Goal: Information Seeking & Learning: Learn about a topic

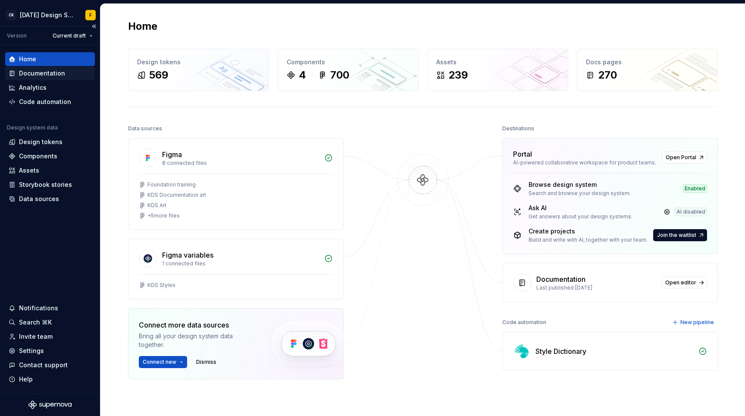
click at [54, 77] on div "Documentation" at bounding box center [42, 73] width 46 height 9
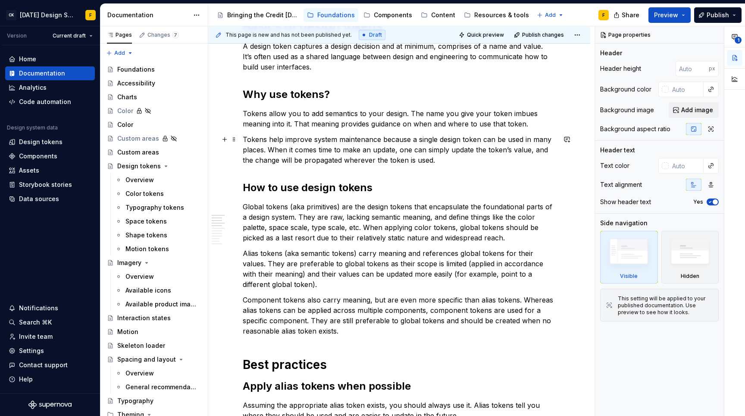
scroll to position [159, 0]
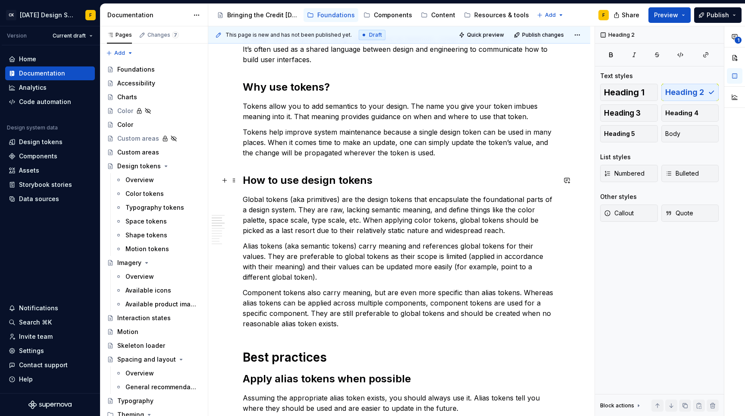
click at [393, 179] on h2 "How to use design tokens" at bounding box center [399, 180] width 313 height 14
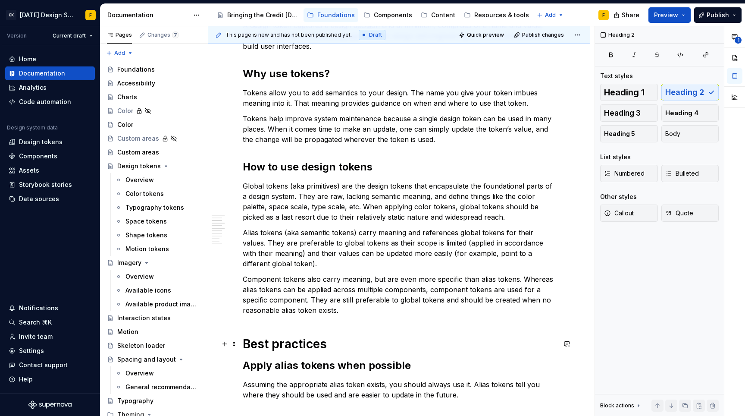
scroll to position [134, 0]
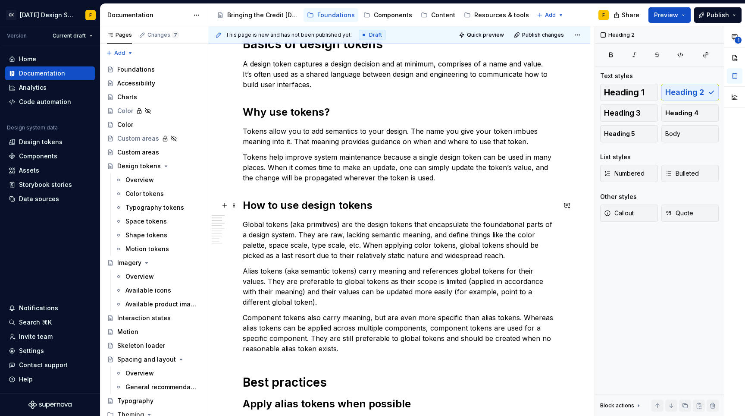
click at [375, 203] on h2 "How to use design tokens" at bounding box center [399, 205] width 313 height 14
click at [335, 202] on h2 "How to use design tokens" at bounding box center [399, 205] width 313 height 14
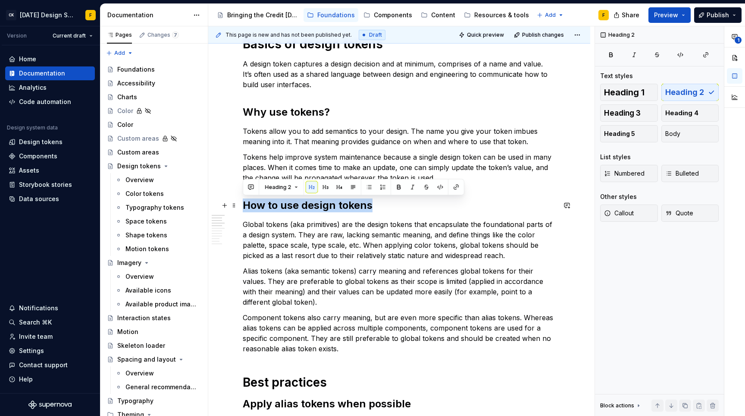
click at [335, 202] on h2 "How to use design tokens" at bounding box center [399, 205] width 313 height 14
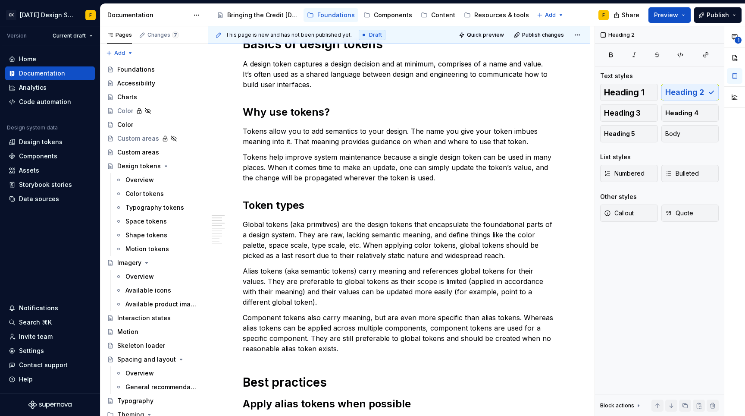
click at [312, 236] on p "Global tokens (aka primitives) are the design tokens that encapsulate the found…" at bounding box center [399, 239] width 313 height 41
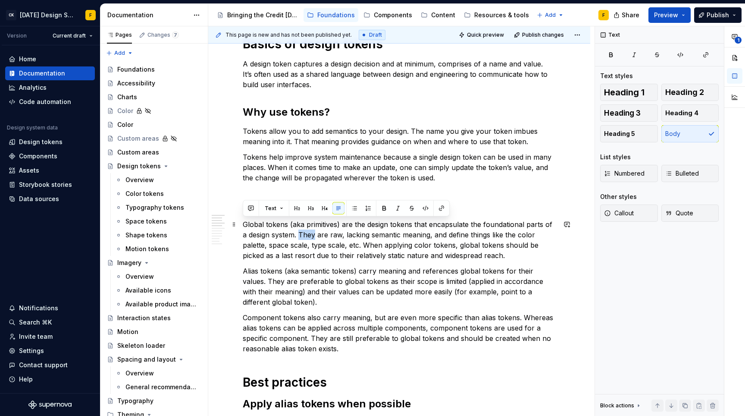
click at [312, 236] on p "Global tokens (aka primitives) are the design tokens that encapsulate the found…" at bounding box center [399, 239] width 313 height 41
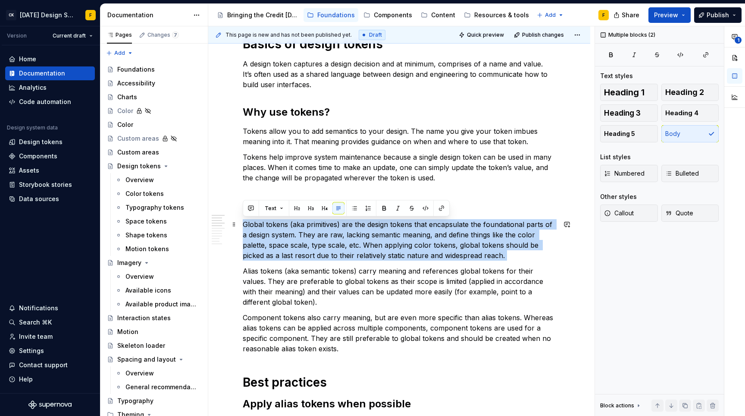
click at [312, 236] on p "Global tokens (aka primitives) are the design tokens that encapsulate the found…" at bounding box center [399, 239] width 313 height 41
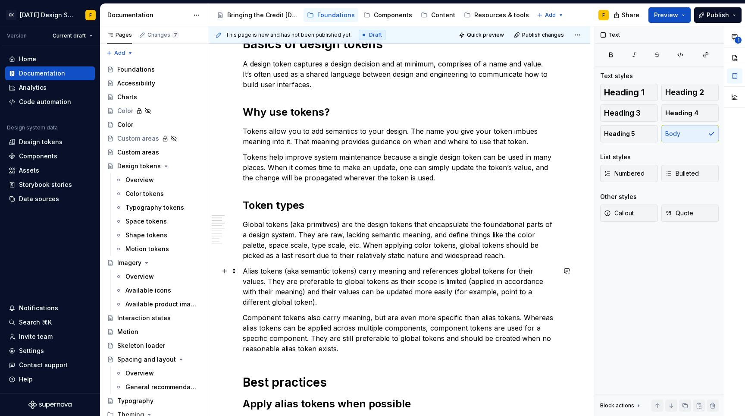
click at [349, 288] on p "Alias tokens (aka semantic tokens) carry meaning and references global tokens f…" at bounding box center [399, 286] width 313 height 41
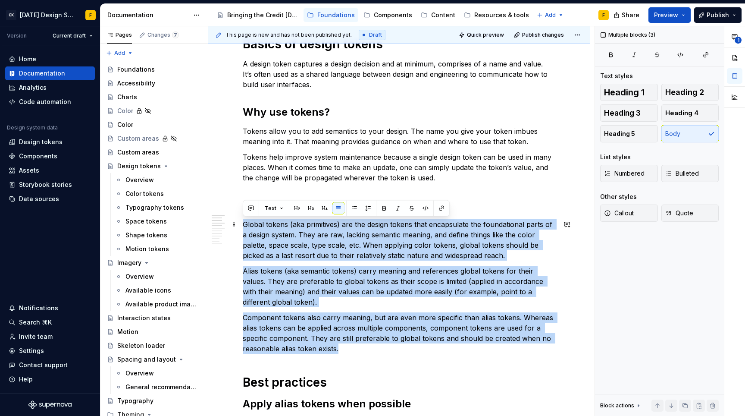
drag, startPoint x: 350, startPoint y: 349, endPoint x: 245, endPoint y: 223, distance: 163.5
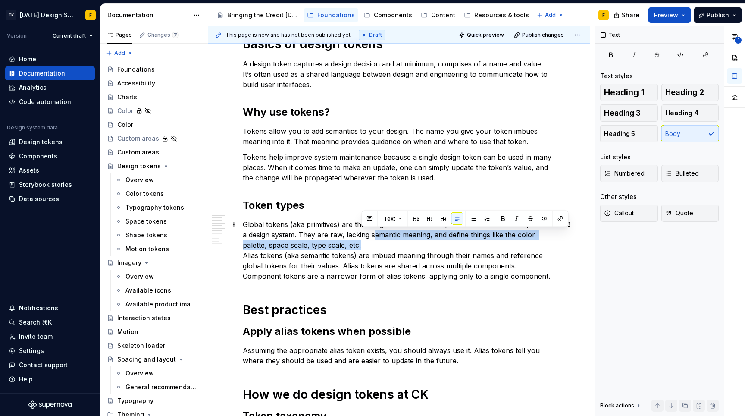
click at [376, 239] on p "Global tokens (aka primitives) are the design tokens that encapsulate the found…" at bounding box center [399, 250] width 313 height 62
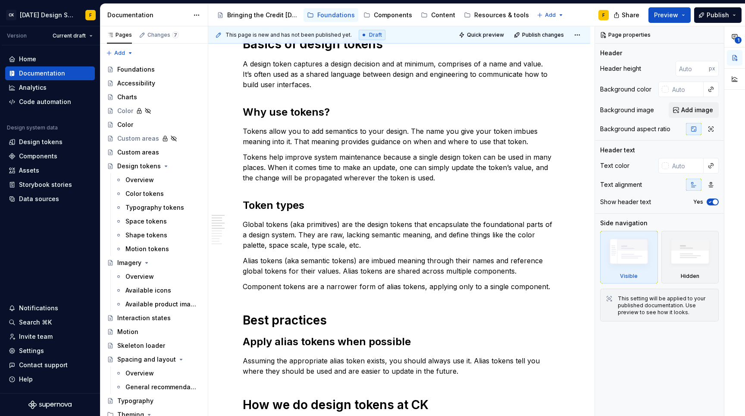
click at [391, 343] on h2 "Apply alias tokens when possible" at bounding box center [399, 342] width 313 height 14
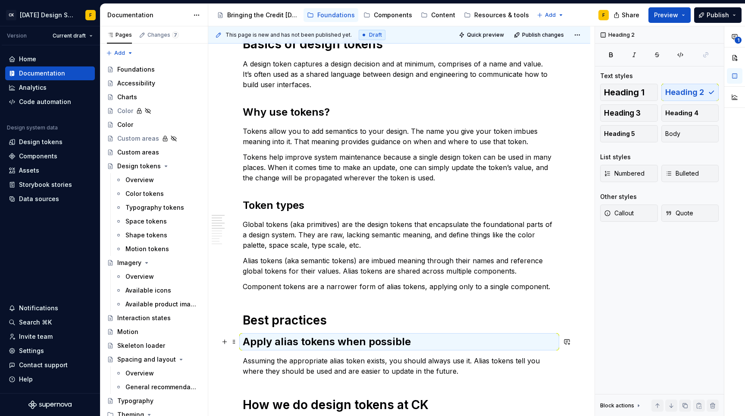
click at [391, 343] on h2 "Apply alias tokens when possible" at bounding box center [399, 342] width 313 height 14
click at [391, 341] on h2 "Apply alias tokens when possible" at bounding box center [399, 342] width 313 height 14
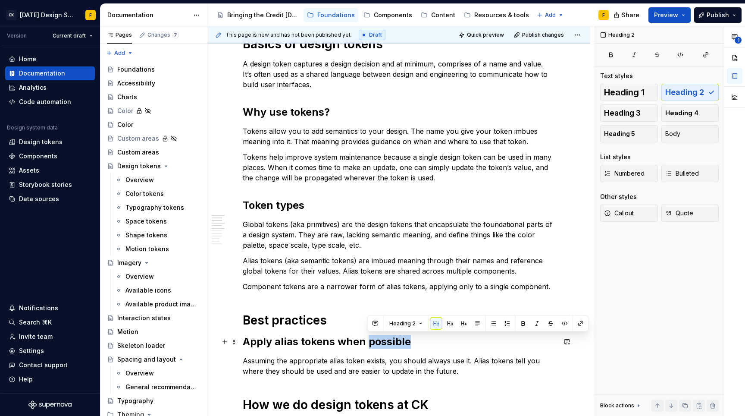
click at [391, 341] on h2 "Apply alias tokens when possible" at bounding box center [399, 342] width 313 height 14
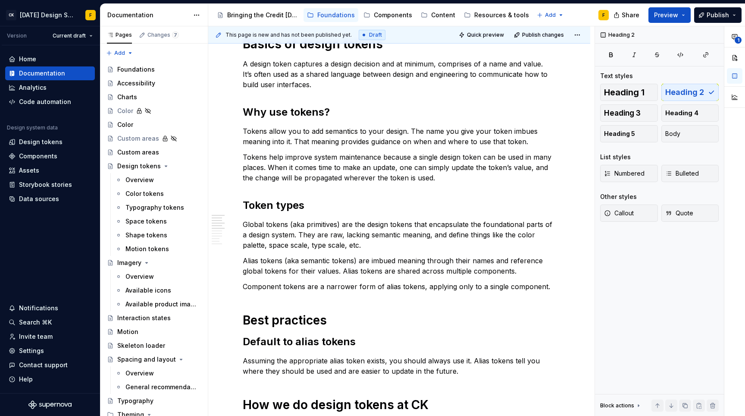
click at [452, 359] on p "Assuming the appropriate alias token exists, you should always use it. Alias to…" at bounding box center [399, 365] width 313 height 21
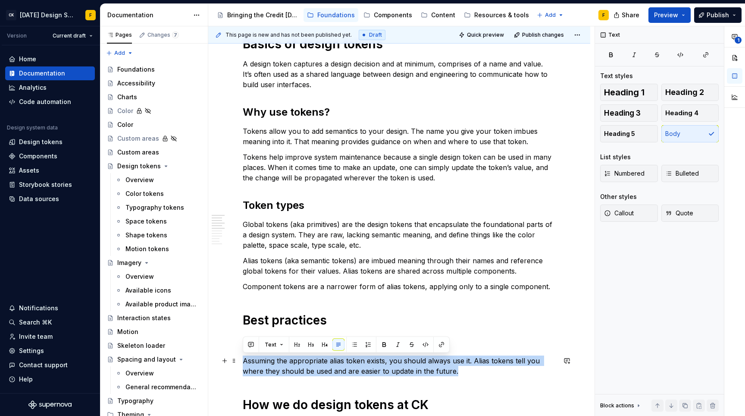
click at [452, 359] on p "Assuming the appropriate alias token exists, you should always use it. Alias to…" at bounding box center [399, 365] width 313 height 21
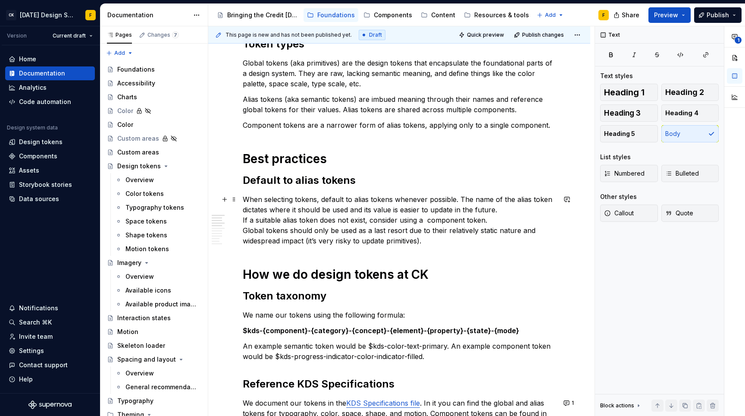
scroll to position [297, 0]
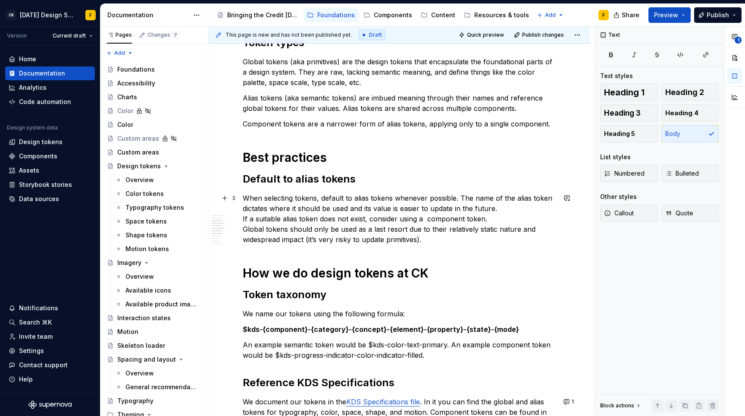
click at [514, 207] on p "When selecting tokens, default to alias tokens whenever possible. The name of t…" at bounding box center [399, 219] width 313 height 52
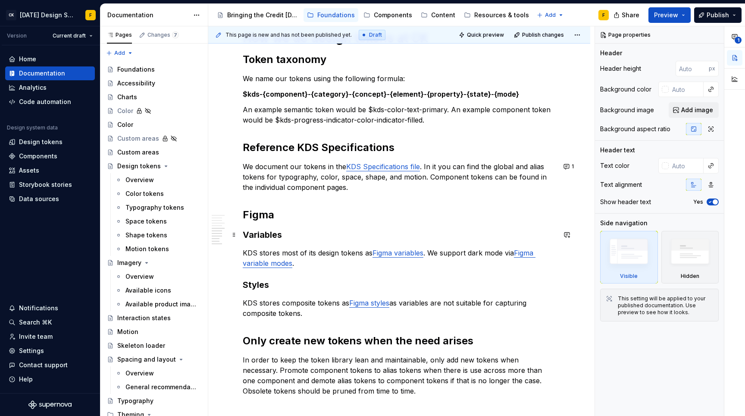
scroll to position [553, 0]
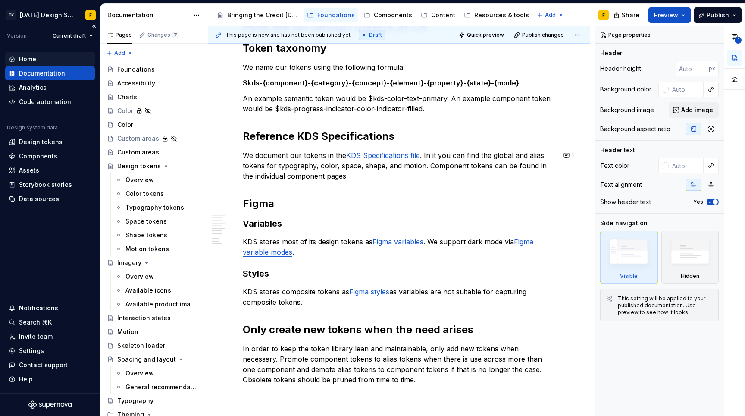
click at [37, 57] on div "Home" at bounding box center [50, 59] width 83 height 9
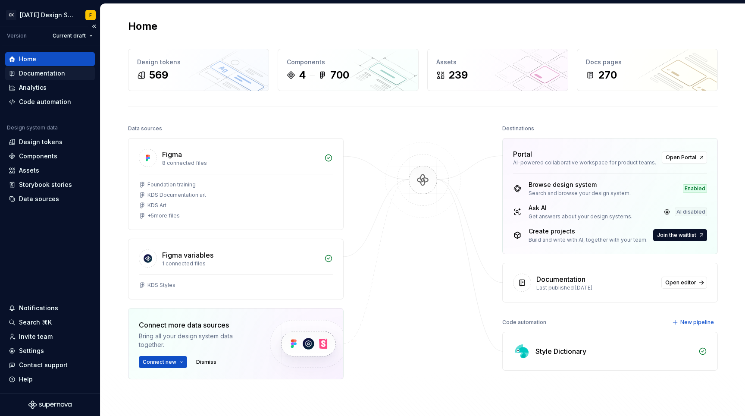
click at [35, 76] on div "Documentation" at bounding box center [42, 73] width 46 height 9
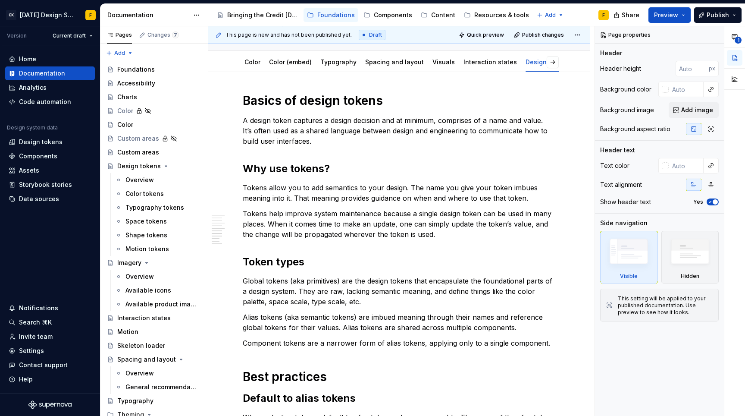
scroll to position [57, 0]
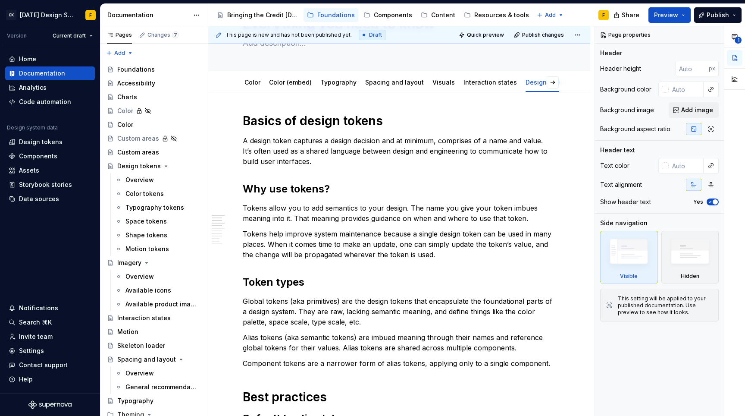
type textarea "*"
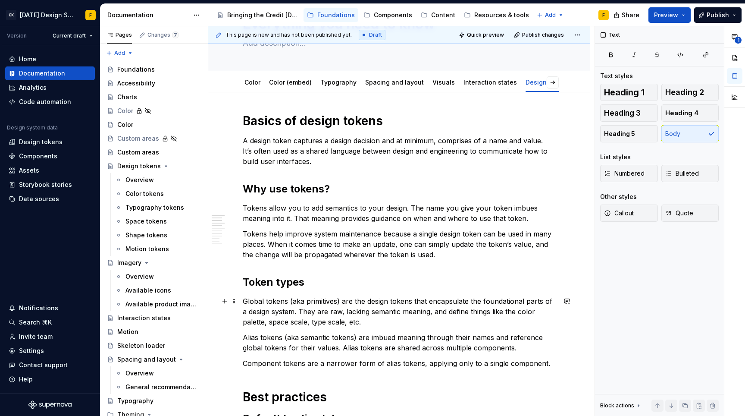
click at [245, 300] on p "Global tokens (aka primitives) are the design tokens that encapsulate the found…" at bounding box center [399, 311] width 313 height 31
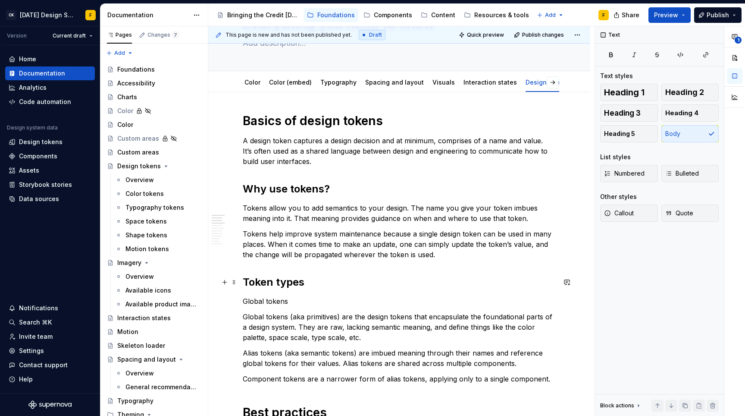
click at [265, 284] on h2 "Token types" at bounding box center [399, 282] width 313 height 14
click at [264, 302] on p "Global tokens" at bounding box center [399, 301] width 313 height 10
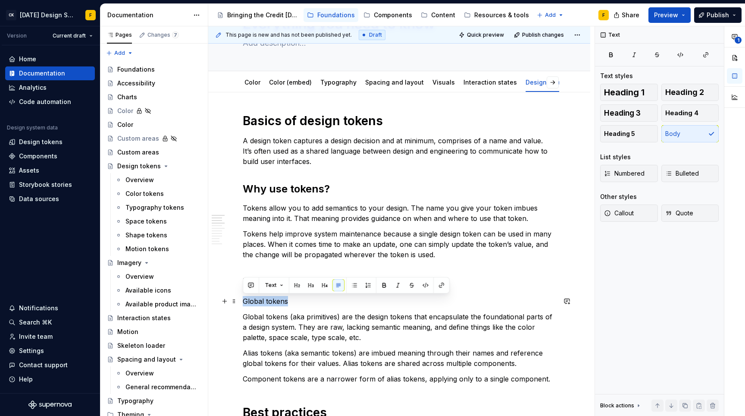
click at [264, 302] on p "Global tokens" at bounding box center [399, 301] width 313 height 10
click at [313, 283] on button "button" at bounding box center [311, 285] width 12 height 12
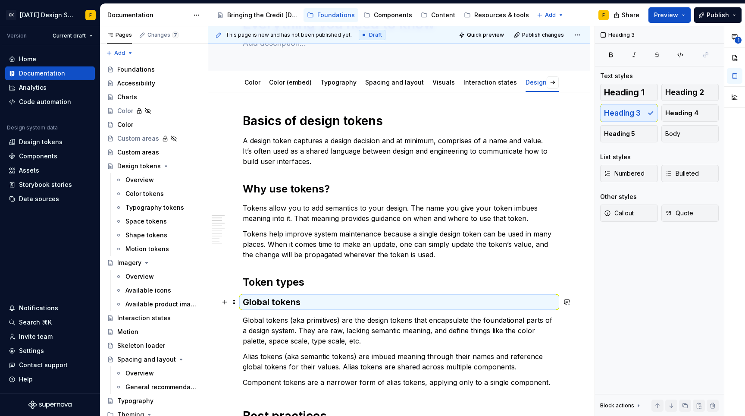
click at [306, 299] on h3 "Global tokens" at bounding box center [399, 302] width 313 height 12
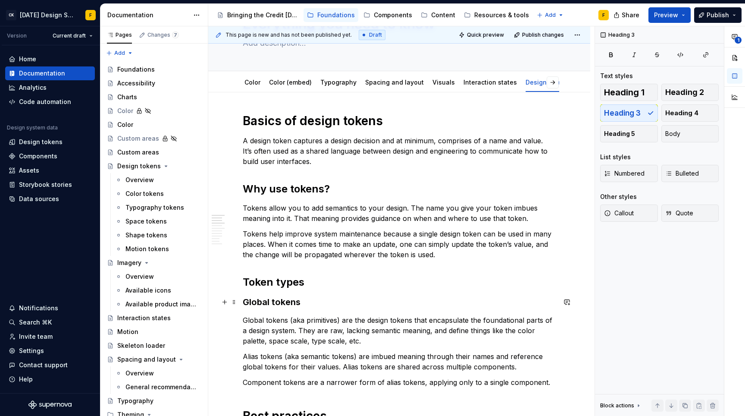
click at [270, 303] on h3 "Global tokens" at bounding box center [399, 302] width 313 height 12
click at [302, 303] on h3 "Global tokens" at bounding box center [399, 302] width 313 height 12
click at [318, 305] on h3 "Global tokens/" at bounding box center [399, 302] width 313 height 12
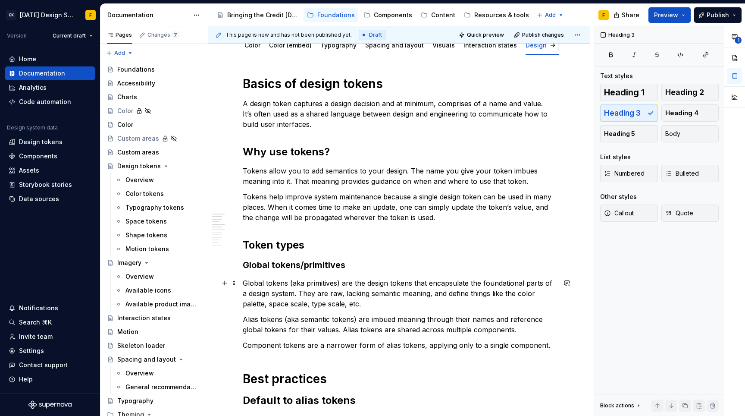
scroll to position [112, 0]
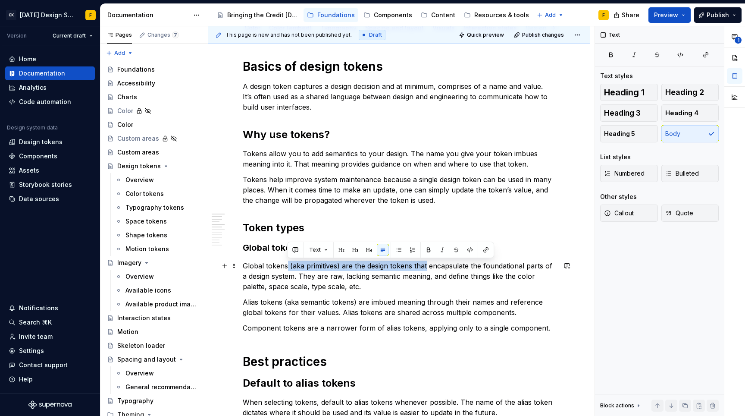
drag, startPoint x: 286, startPoint y: 266, endPoint x: 426, endPoint y: 261, distance: 139.9
click at [426, 261] on p "Global tokens (aka primitives) are the design tokens that encapsulate the found…" at bounding box center [399, 276] width 313 height 31
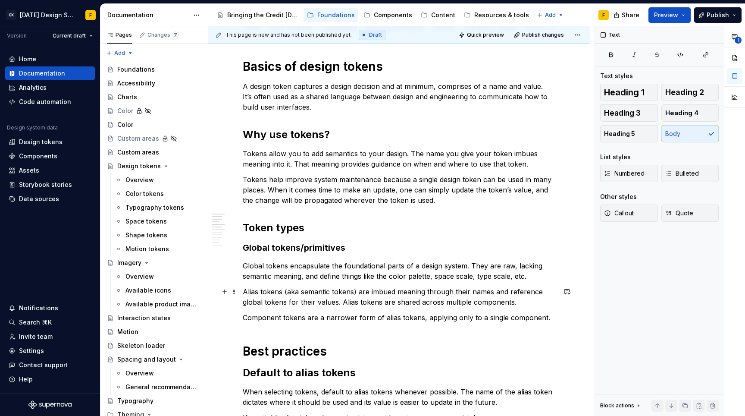
click at [244, 292] on p "Alias tokens (aka semantic tokens) are imbued meaning through their names and r…" at bounding box center [399, 296] width 313 height 21
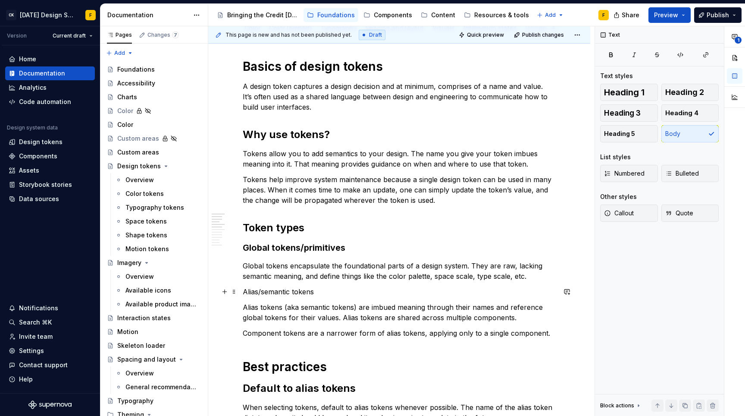
click at [304, 292] on p "Alias/semantic tokens" at bounding box center [399, 291] width 313 height 10
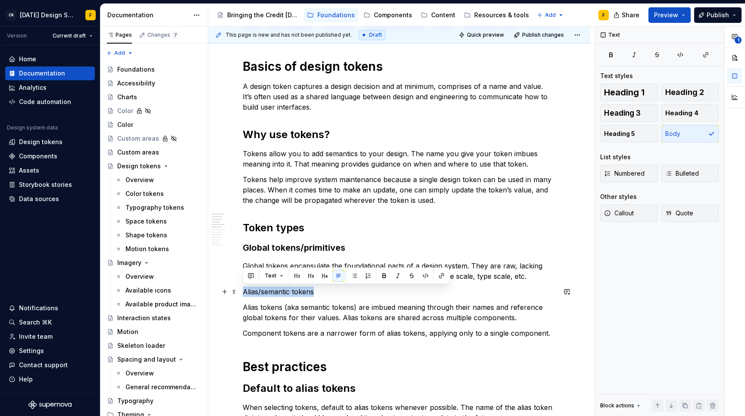
click at [304, 292] on p "Alias/semantic tokens" at bounding box center [399, 291] width 313 height 10
click at [311, 273] on button "button" at bounding box center [311, 276] width 12 height 12
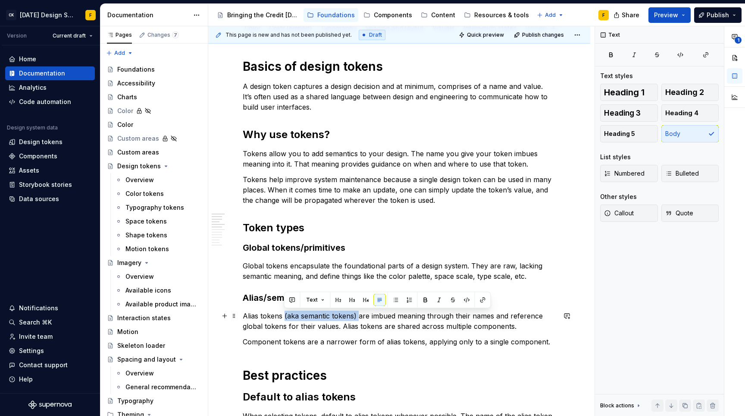
drag, startPoint x: 358, startPoint y: 317, endPoint x: 284, endPoint y: 316, distance: 73.3
click at [284, 316] on p "Alias tokens (aka semantic tokens) are imbued meaning through their names and r…" at bounding box center [399, 321] width 313 height 21
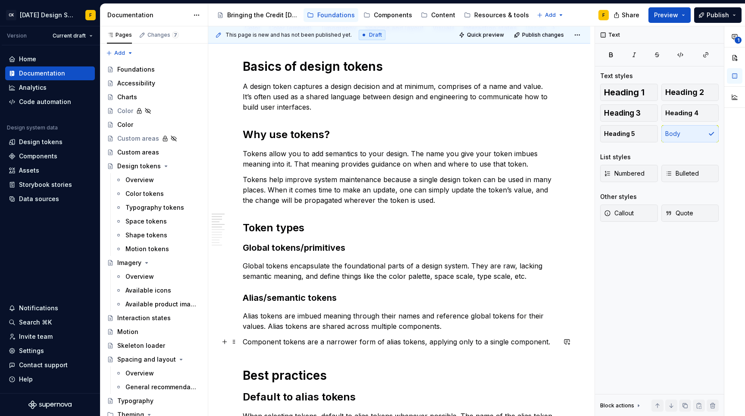
click at [316, 316] on p "Alias tokens are imbued meaning through their names and reference global tokens…" at bounding box center [399, 321] width 313 height 21
click at [243, 341] on p "Component tokens are a narrower form of alias tokens, applying only to a single…" at bounding box center [399, 341] width 313 height 10
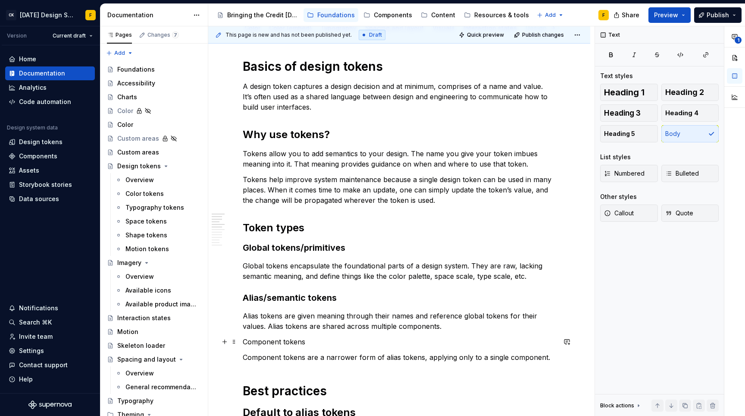
click at [293, 340] on p "Component tokens" at bounding box center [399, 341] width 313 height 10
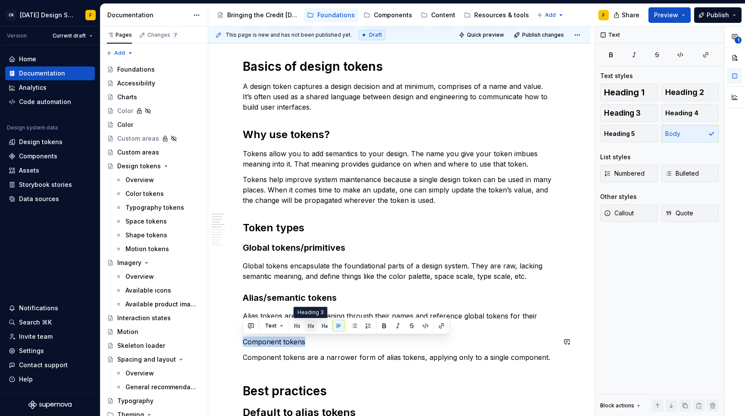
click at [312, 326] on button "button" at bounding box center [311, 326] width 12 height 12
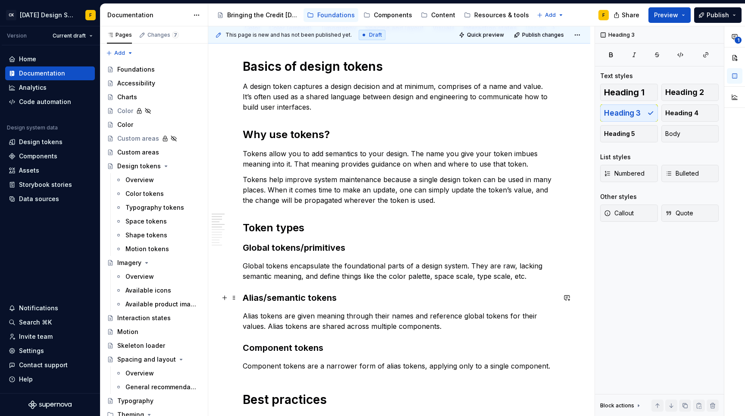
click at [354, 297] on h3 "Alias/semantic tokens" at bounding box center [399, 298] width 313 height 12
click at [345, 363] on p "Component tokens are a narrower form of alias tokens, applying only to a single…" at bounding box center [399, 366] width 313 height 10
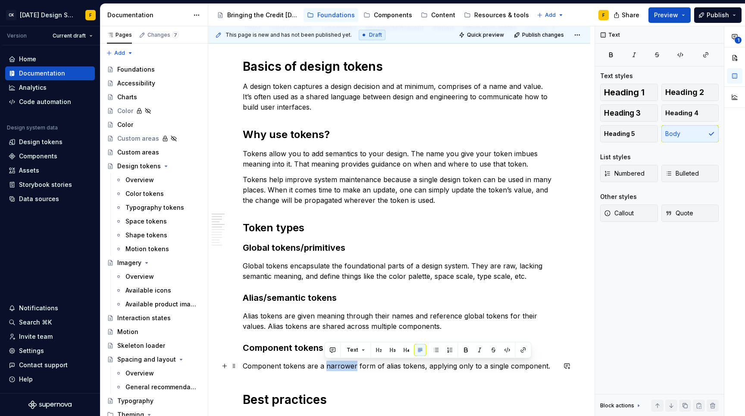
click at [345, 363] on p "Component tokens are a narrower form of alias tokens, applying only to a single…" at bounding box center [399, 366] width 313 height 10
click at [346, 366] on p "Component tokens are a narrower form of alias tokens, applying only to a single…" at bounding box center [399, 366] width 313 height 10
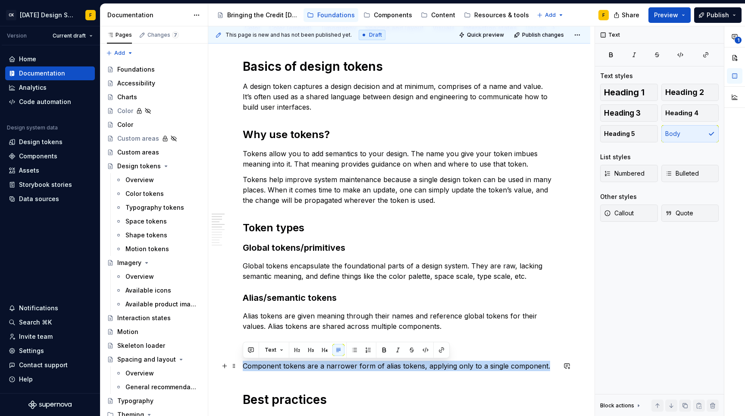
click at [346, 366] on p "Component tokens are a narrower form of alias tokens, applying only to a single…" at bounding box center [399, 366] width 313 height 10
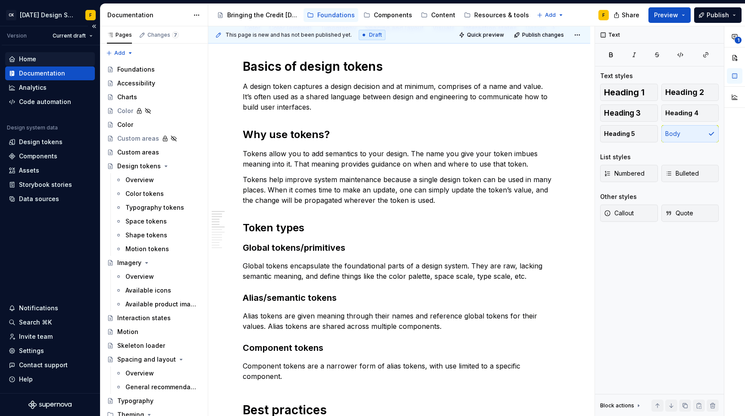
click at [31, 61] on div "Home" at bounding box center [27, 59] width 17 height 9
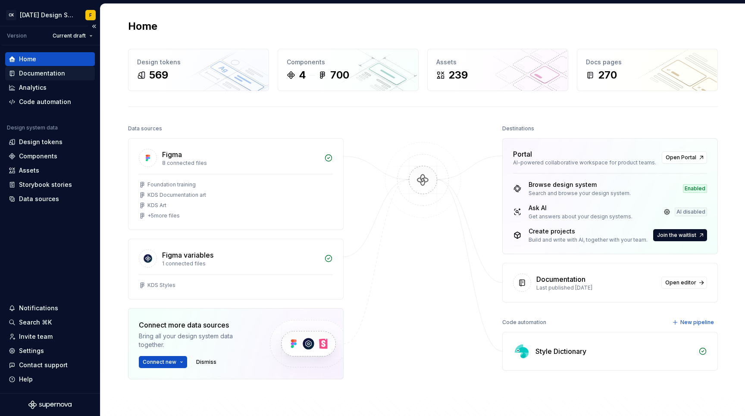
click at [30, 74] on div "Documentation" at bounding box center [42, 73] width 46 height 9
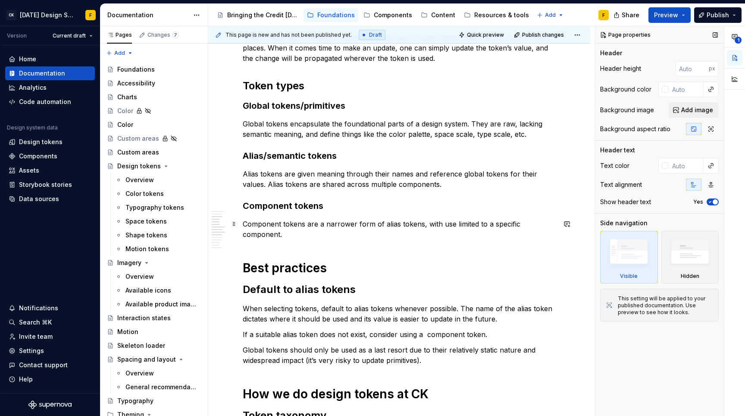
scroll to position [242, 0]
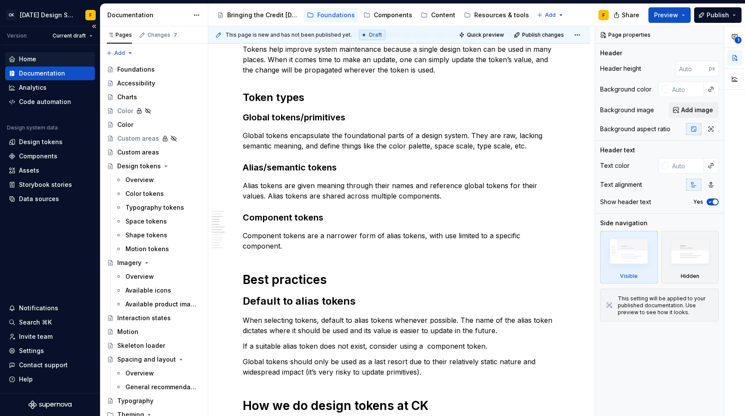
click at [29, 59] on div "Home" at bounding box center [27, 59] width 17 height 9
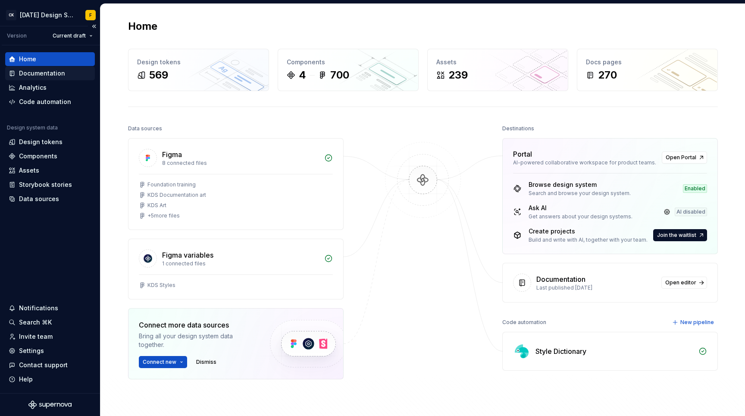
click at [43, 77] on div "Documentation" at bounding box center [42, 73] width 46 height 9
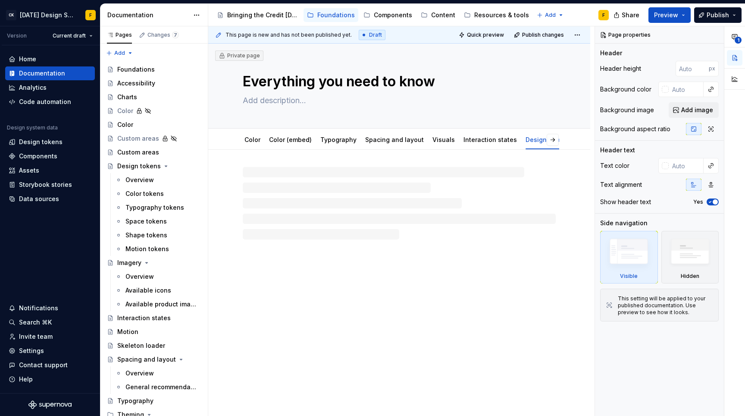
type textarea "*"
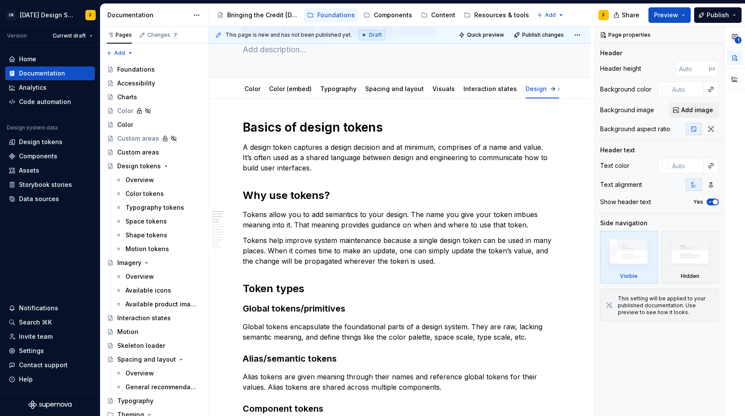
scroll to position [108, 0]
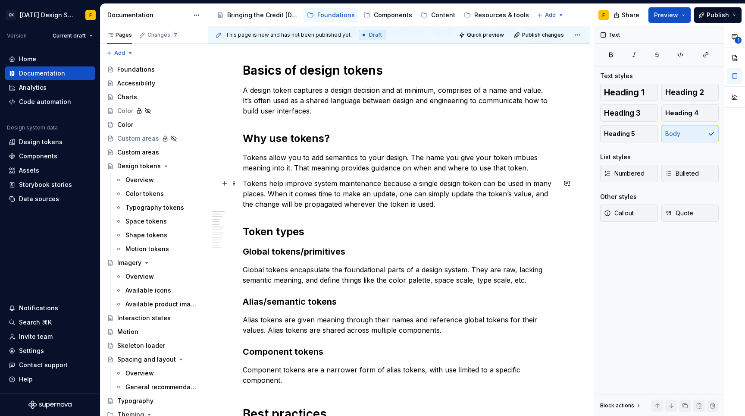
click at [318, 192] on p "Tokens help improve system maintenance because a single design token can be use…" at bounding box center [399, 193] width 313 height 31
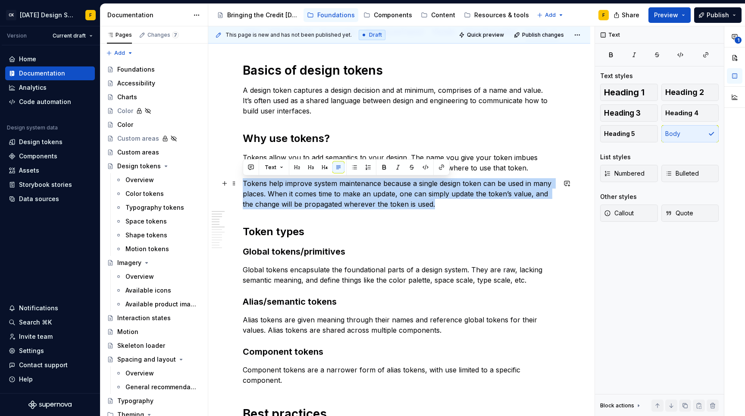
click at [318, 192] on p "Tokens help improve system maintenance because a single design token can be use…" at bounding box center [399, 193] width 313 height 31
click at [444, 202] on p "Tokens help improve system maintenance because a single design token can be use…" at bounding box center [399, 193] width 313 height 31
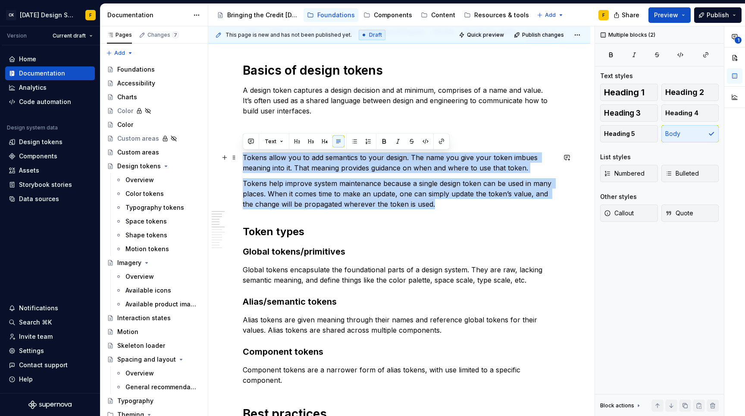
drag, startPoint x: 443, startPoint y: 204, endPoint x: 239, endPoint y: 160, distance: 208.7
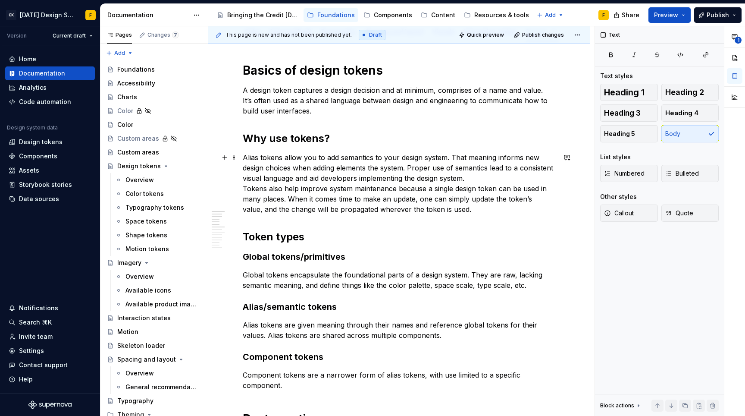
click at [525, 175] on p "Alias tokens allow you to add semantics to your design system. That meaning inf…" at bounding box center [399, 183] width 313 height 62
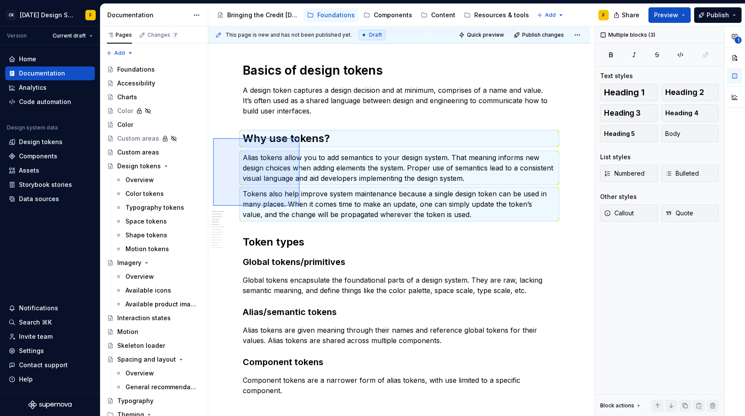
drag, startPoint x: 213, startPoint y: 138, endPoint x: 302, endPoint y: 209, distance: 113.5
click at [302, 209] on div "This page is new and has not been published yet. Draft Quick preview Publish ch…" at bounding box center [401, 221] width 387 height 390
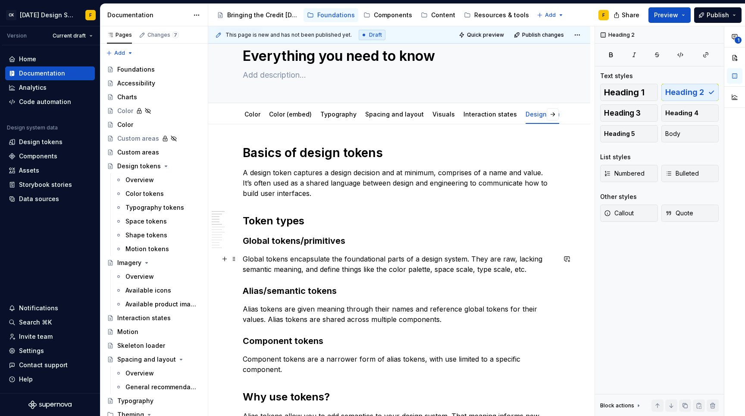
scroll to position [150, 0]
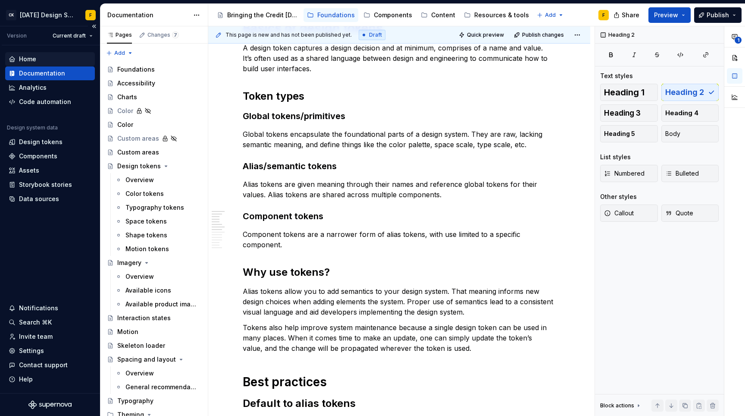
click at [29, 57] on div "Home" at bounding box center [27, 59] width 17 height 9
